Goal: Information Seeking & Learning: Learn about a topic

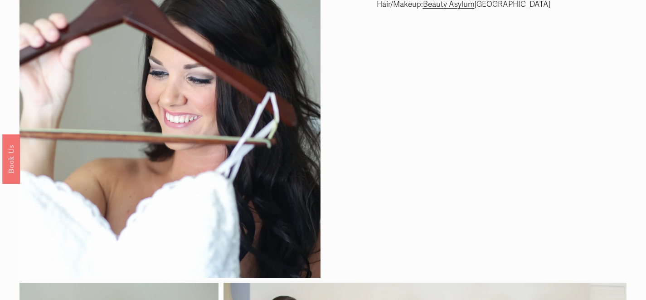
scroll to position [36, 0]
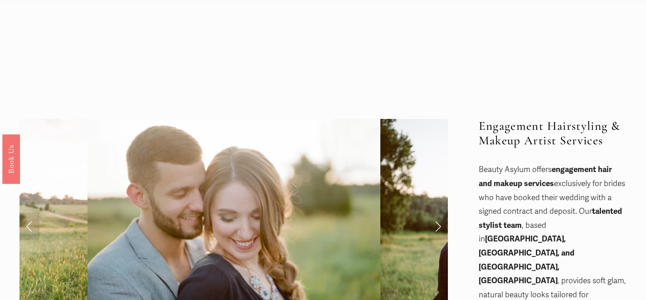
scroll to position [34, 0]
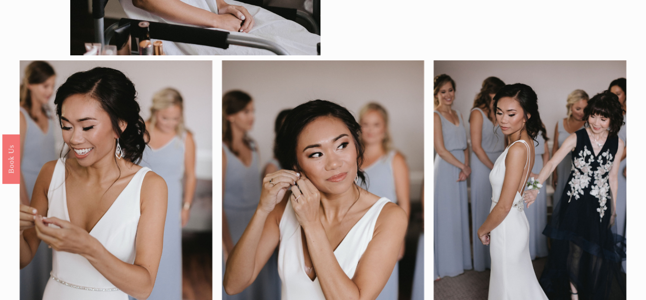
scroll to position [14, 0]
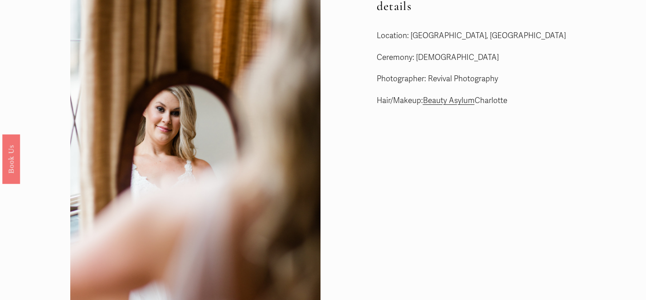
scroll to position [10, 0]
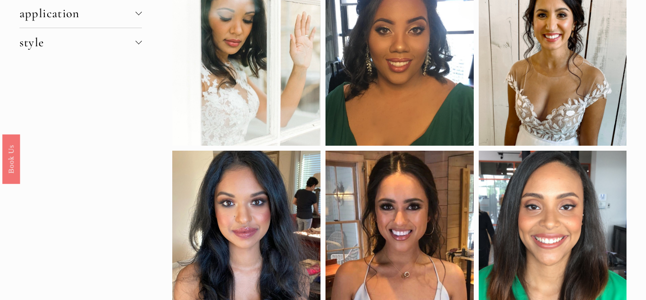
scroll to position [19, 0]
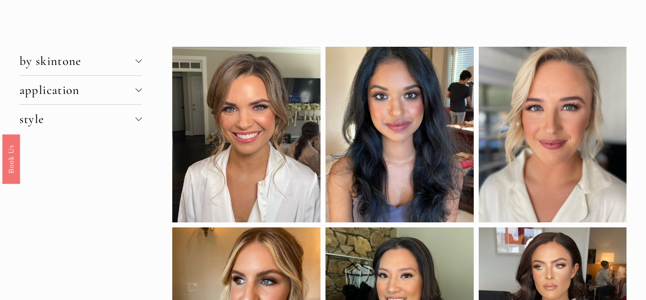
scroll to position [38, 0]
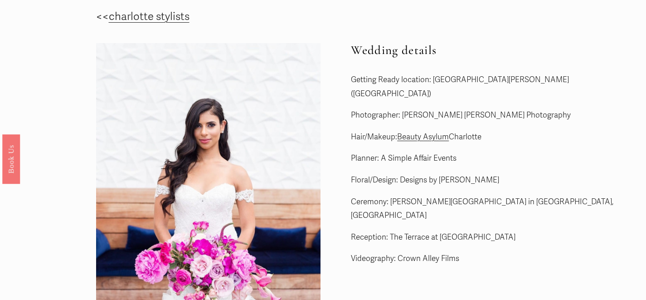
scroll to position [2, 0]
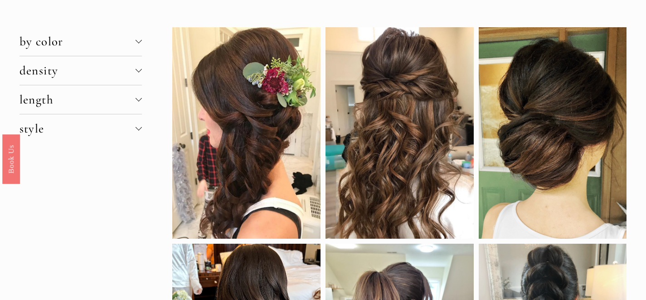
scroll to position [29, 0]
